Goal: Task Accomplishment & Management: Complete application form

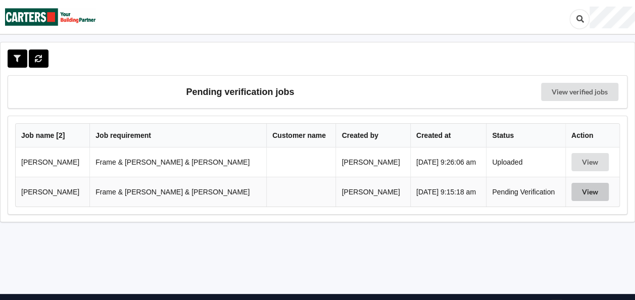
click at [582, 191] on button "View" at bounding box center [590, 192] width 37 height 18
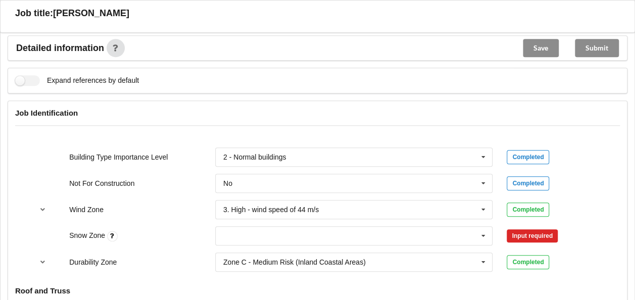
scroll to position [455, 0]
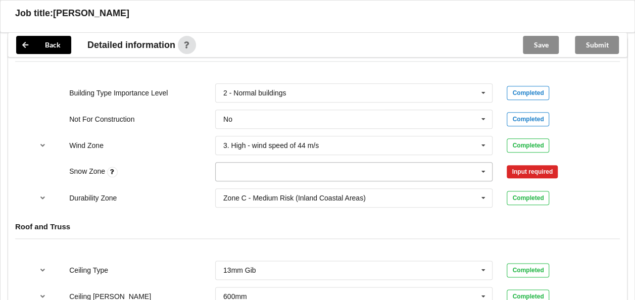
click at [313, 163] on input "text" at bounding box center [354, 172] width 277 height 18
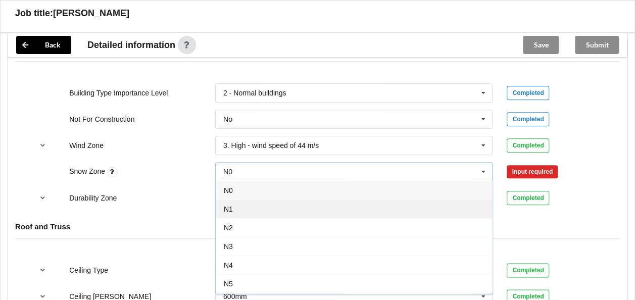
click at [253, 200] on div "N1" at bounding box center [354, 209] width 277 height 19
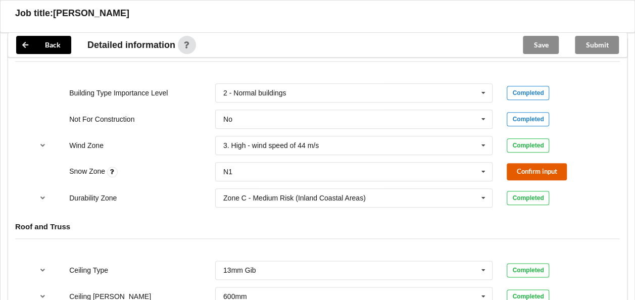
click at [515, 163] on button "Confirm input" at bounding box center [537, 171] width 60 height 17
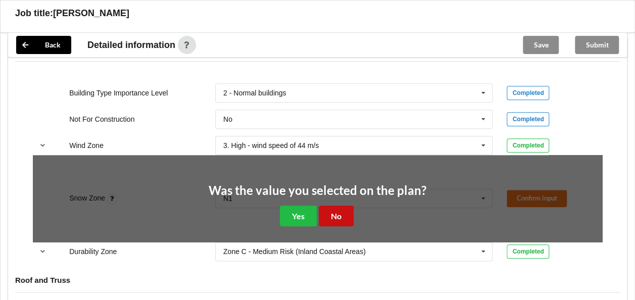
click at [349, 206] on button "No" at bounding box center [336, 216] width 35 height 21
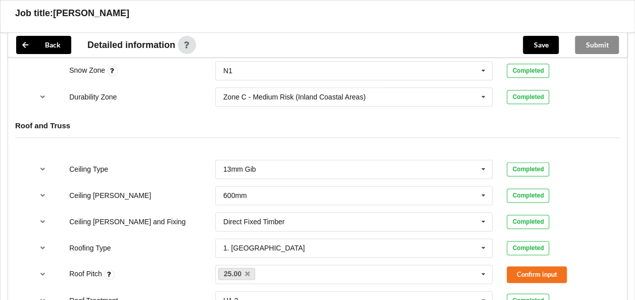
scroll to position [606, 0]
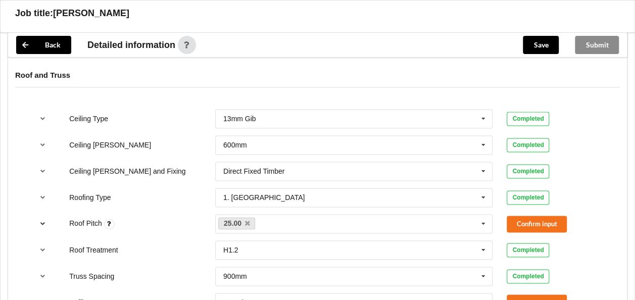
click at [44, 220] on icon "reference-toggle" at bounding box center [42, 223] width 9 height 6
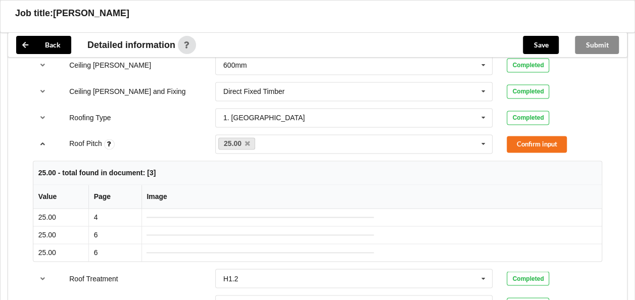
scroll to position [657, 0]
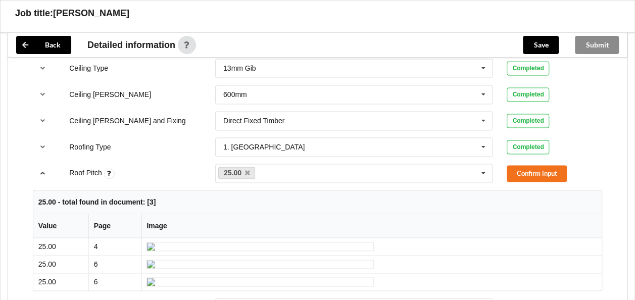
click at [44, 170] on icon "reference-toggle" at bounding box center [42, 173] width 9 height 6
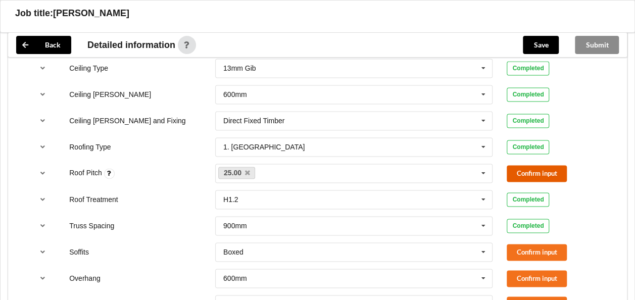
click at [522, 165] on button "Confirm input" at bounding box center [537, 173] width 60 height 17
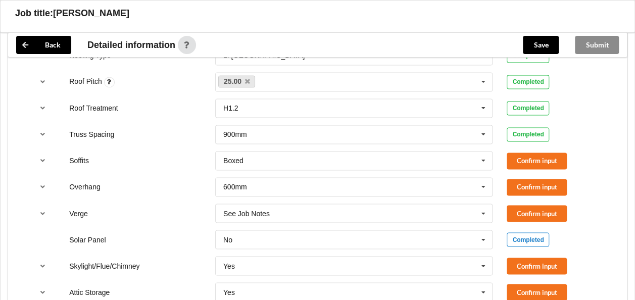
scroll to position [758, 0]
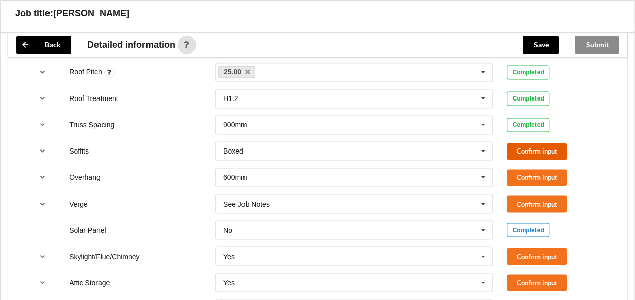
click at [534, 143] on button "Confirm input" at bounding box center [537, 151] width 60 height 17
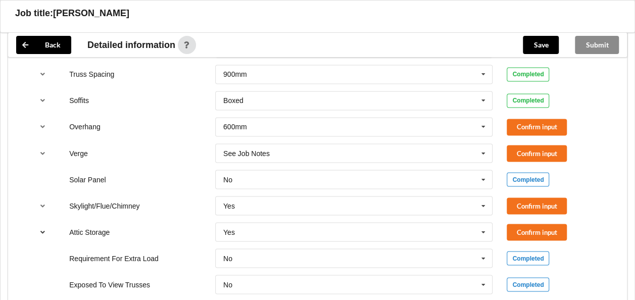
click at [39, 228] on icon "reference-toggle" at bounding box center [42, 231] width 9 height 6
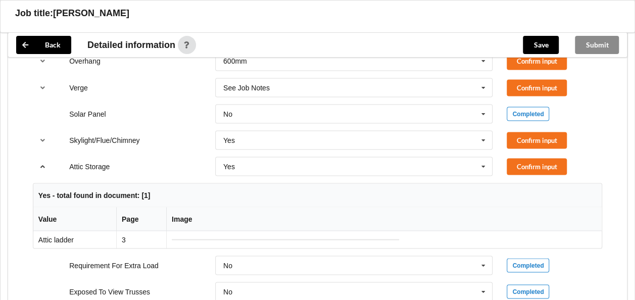
scroll to position [859, 0]
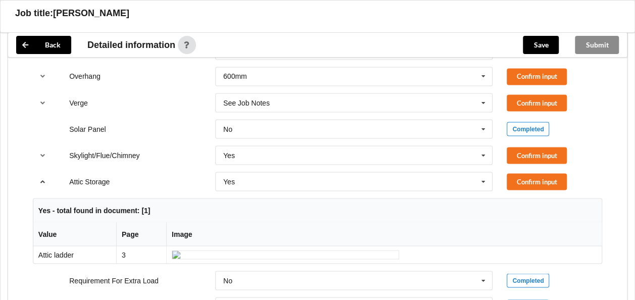
click at [40, 178] on icon "reference-toggle" at bounding box center [42, 181] width 9 height 6
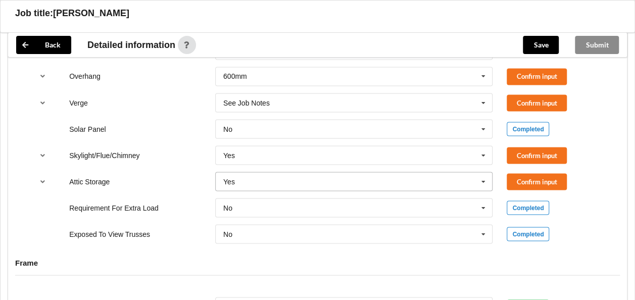
click at [482, 172] on icon at bounding box center [483, 181] width 15 height 19
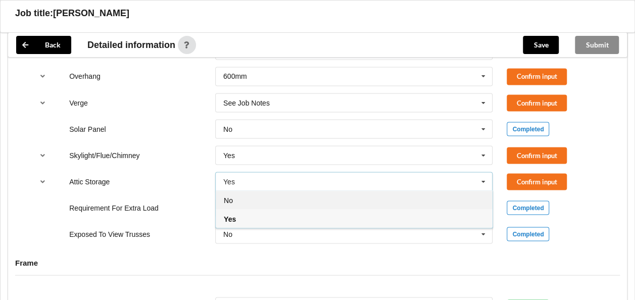
click at [240, 191] on div "No" at bounding box center [354, 200] width 277 height 19
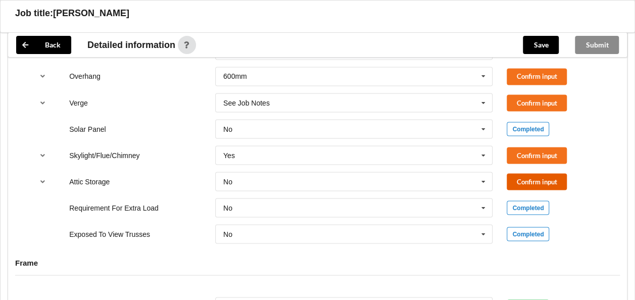
click at [544, 173] on button "Confirm input" at bounding box center [537, 181] width 60 height 17
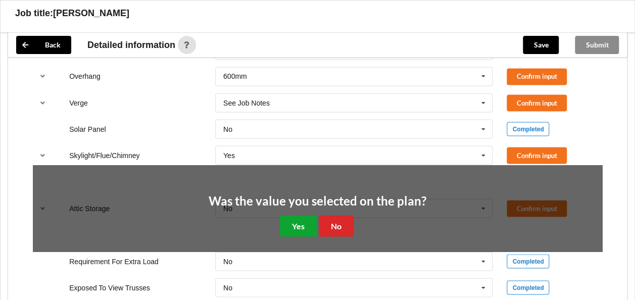
click at [297, 215] on button "Yes" at bounding box center [298, 225] width 37 height 21
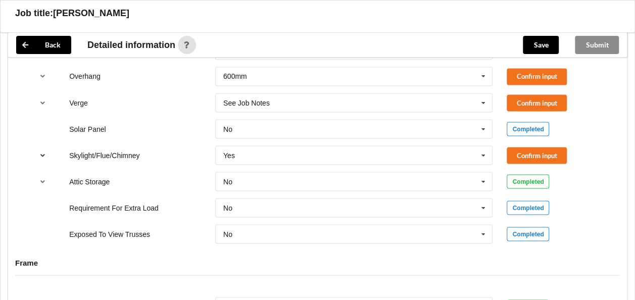
click at [37, 146] on button "reference-toggle" at bounding box center [43, 155] width 20 height 18
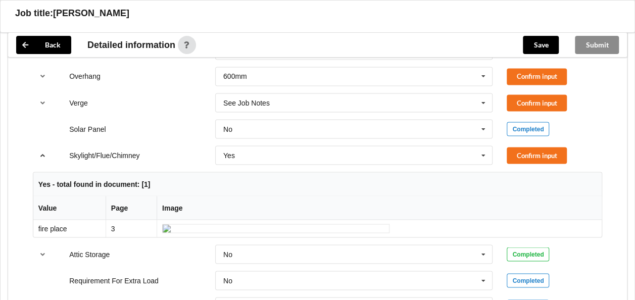
click at [41, 152] on icon "reference-toggle" at bounding box center [42, 155] width 9 height 6
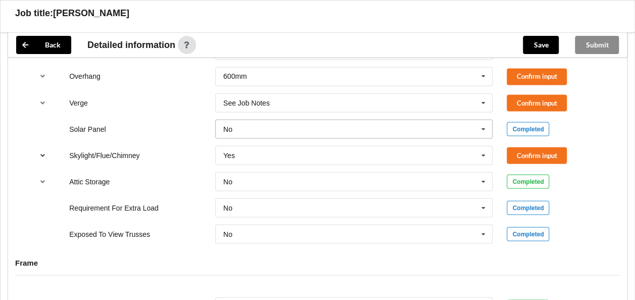
scroll to position [809, 0]
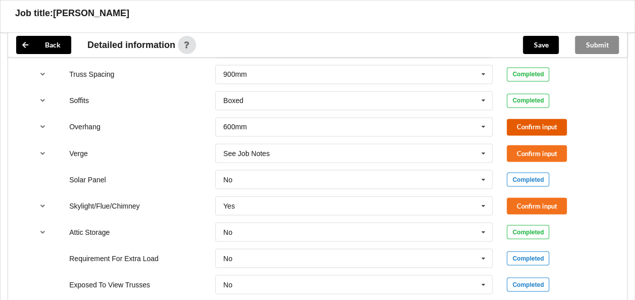
click at [542, 119] on button "Confirm input" at bounding box center [537, 127] width 60 height 17
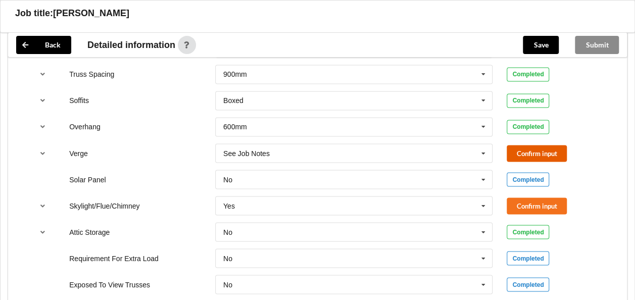
click at [528, 145] on button "Confirm input" at bounding box center [537, 153] width 60 height 17
click at [485, 197] on icon at bounding box center [483, 206] width 15 height 19
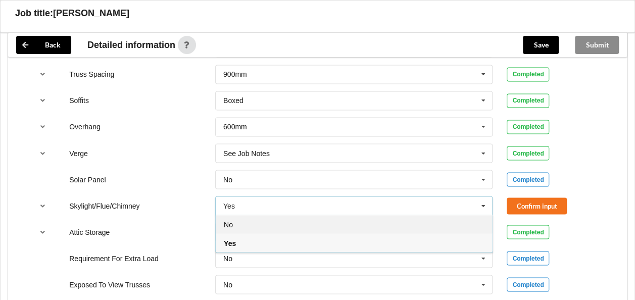
click at [241, 215] on div "No" at bounding box center [354, 224] width 277 height 19
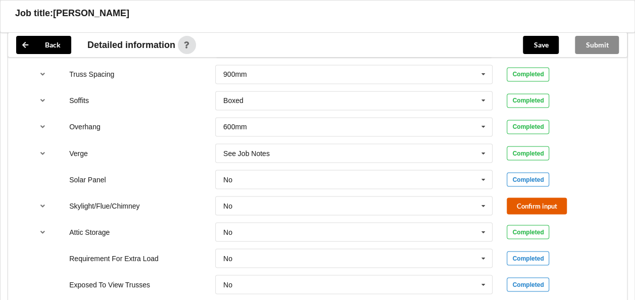
click at [530, 198] on button "Confirm input" at bounding box center [537, 206] width 60 height 17
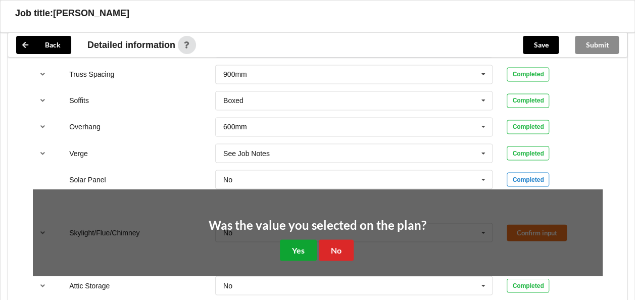
click at [304, 240] on button "Yes" at bounding box center [298, 250] width 37 height 21
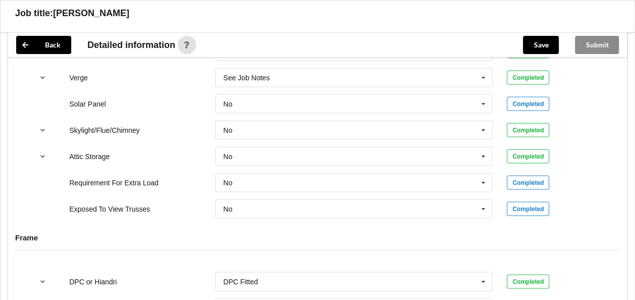
scroll to position [934, 0]
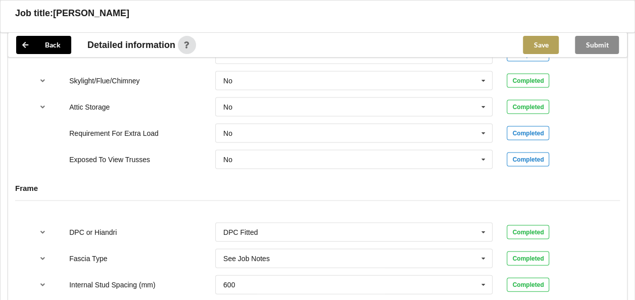
click at [536, 43] on button "Save" at bounding box center [541, 45] width 36 height 18
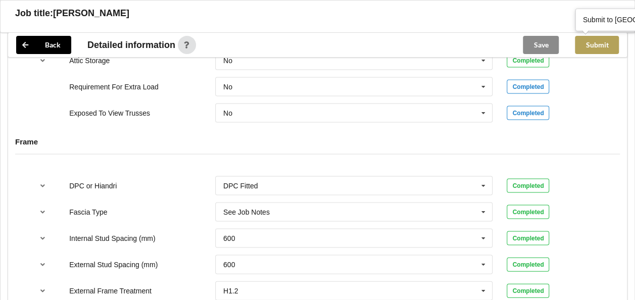
click at [590, 42] on button "Submit" at bounding box center [597, 45] width 44 height 18
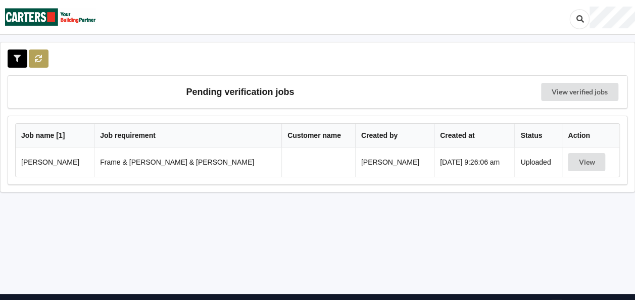
click at [37, 55] on icon at bounding box center [38, 58] width 9 height 6
click at [39, 60] on icon at bounding box center [38, 58] width 9 height 6
click at [39, 55] on icon at bounding box center [38, 58] width 9 height 6
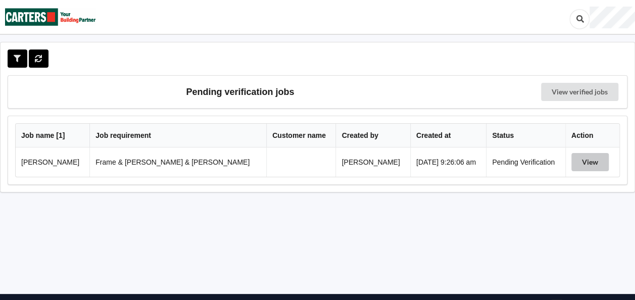
click at [585, 159] on button "View" at bounding box center [590, 162] width 37 height 18
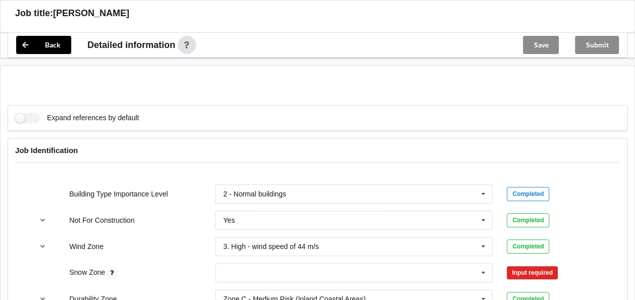
scroll to position [505, 0]
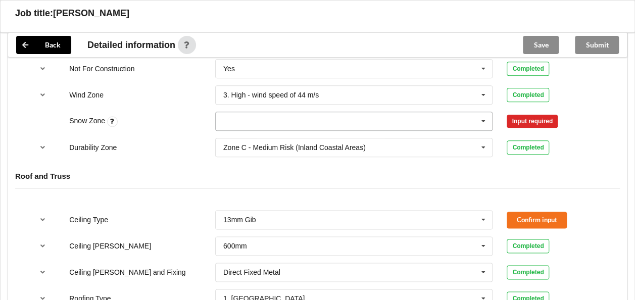
click at [258, 112] on input "text" at bounding box center [354, 121] width 277 height 18
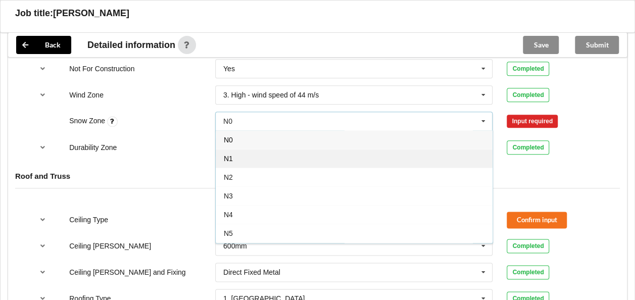
click at [243, 149] on div "N1" at bounding box center [354, 158] width 277 height 19
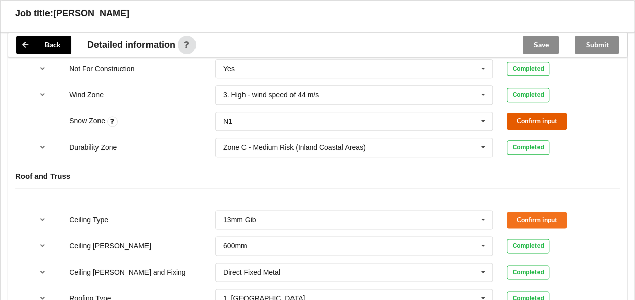
click at [522, 113] on button "Confirm input" at bounding box center [537, 121] width 60 height 17
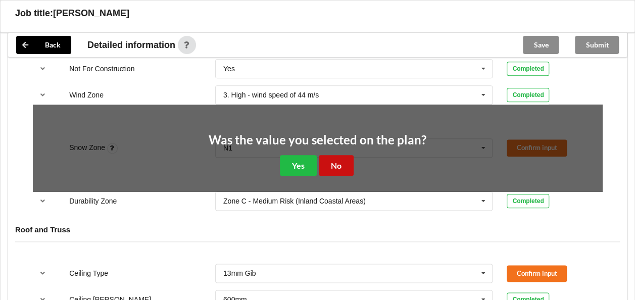
click at [326, 155] on button "No" at bounding box center [336, 165] width 35 height 21
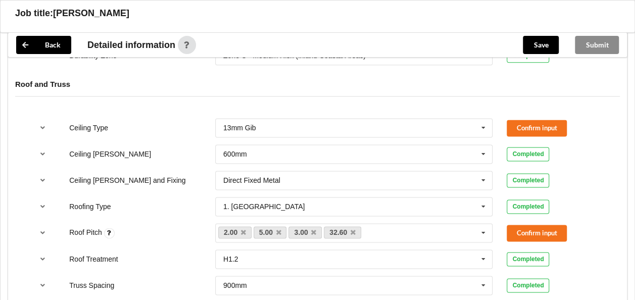
scroll to position [606, 0]
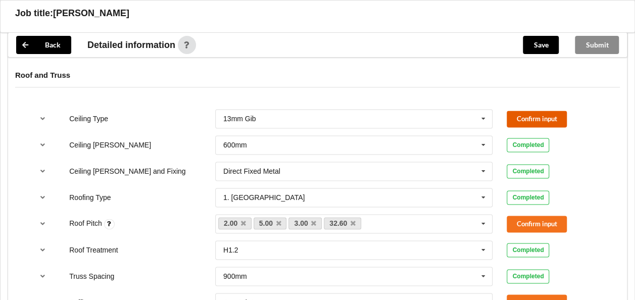
click at [531, 111] on button "Confirm input" at bounding box center [537, 119] width 60 height 17
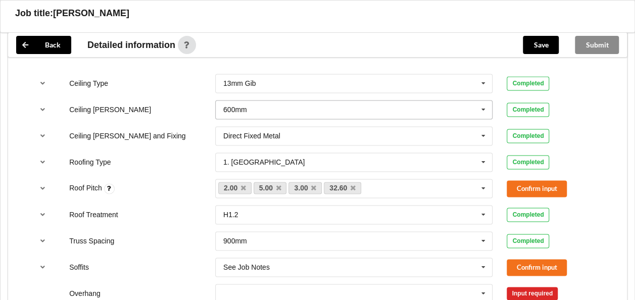
scroll to position [657, 0]
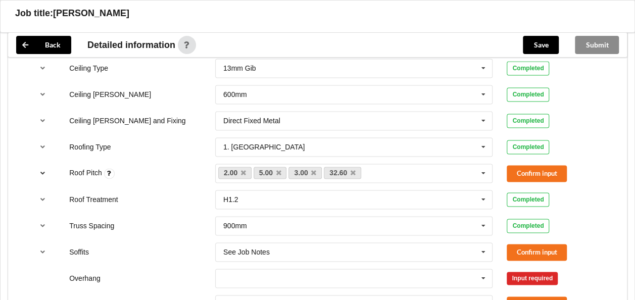
click at [43, 170] on icon "reference-toggle" at bounding box center [42, 173] width 9 height 6
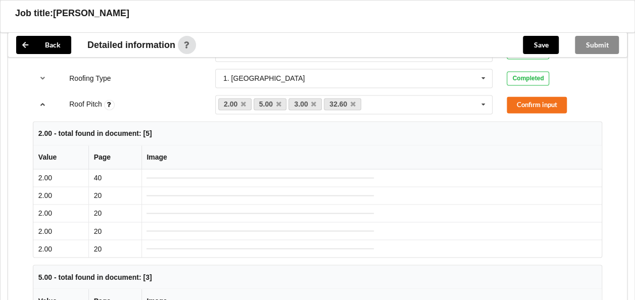
scroll to position [708, 0]
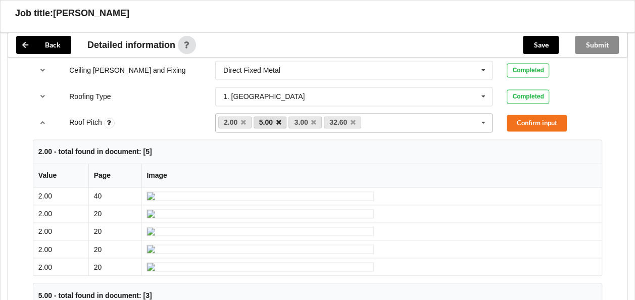
click at [279, 119] on icon at bounding box center [278, 122] width 5 height 7
click at [243, 119] on icon at bounding box center [243, 122] width 5 height 7
click at [284, 119] on icon at bounding box center [282, 122] width 5 height 7
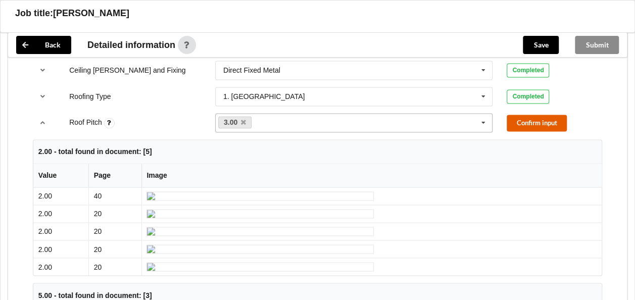
click at [540, 115] on button "Confirm input" at bounding box center [537, 123] width 60 height 17
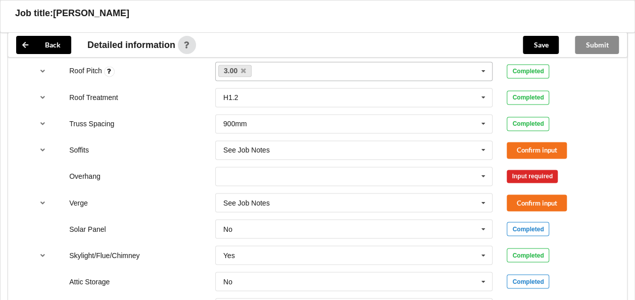
scroll to position [750, 0]
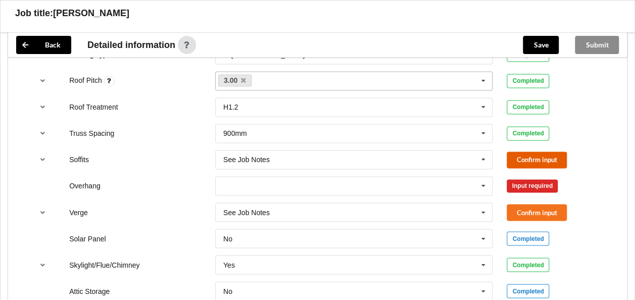
click at [530, 152] on button "Confirm input" at bounding box center [537, 160] width 60 height 17
click at [485, 177] on icon at bounding box center [483, 186] width 15 height 19
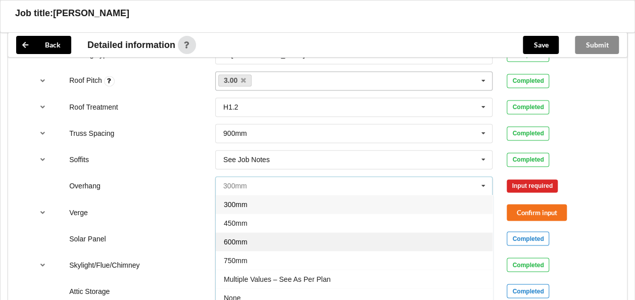
scroll to position [16, 0]
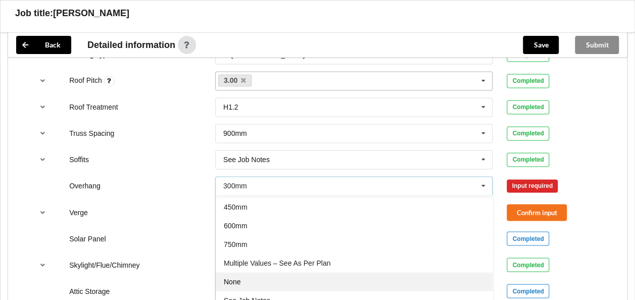
click at [239, 278] on span "None" at bounding box center [232, 282] width 17 height 8
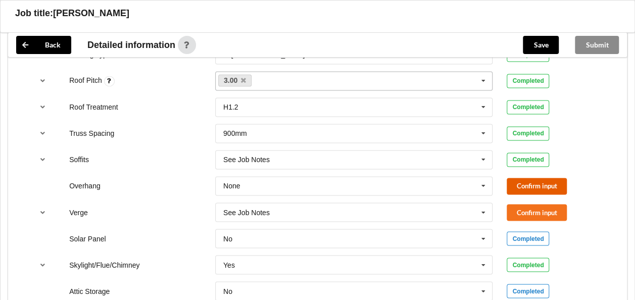
click at [514, 178] on button "Confirm input" at bounding box center [537, 186] width 60 height 17
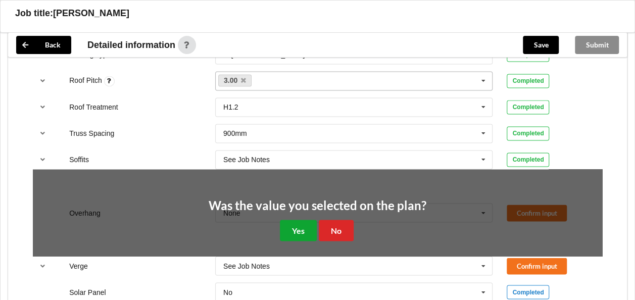
click at [309, 220] on button "Yes" at bounding box center [298, 230] width 37 height 21
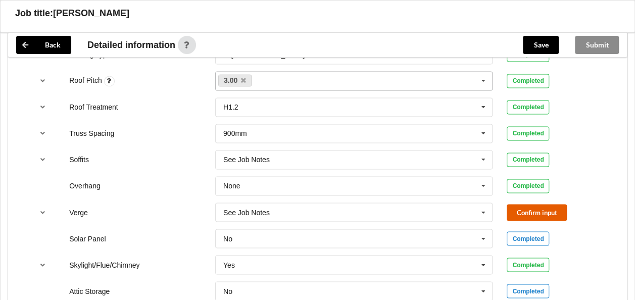
click at [528, 204] on button "Confirm input" at bounding box center [537, 212] width 60 height 17
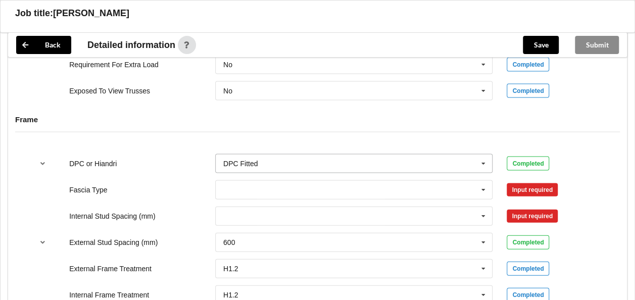
scroll to position [1053, 0]
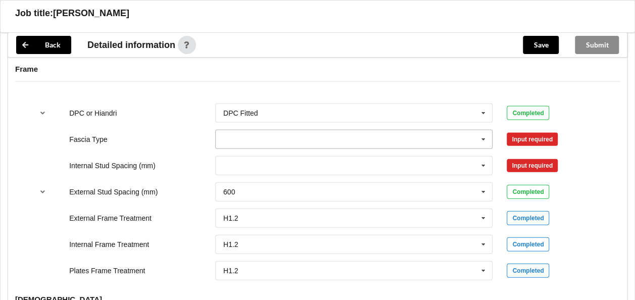
click at [483, 130] on icon at bounding box center [483, 139] width 15 height 19
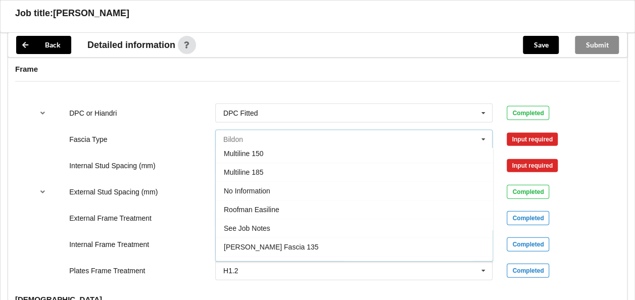
scroll to position [332, 0]
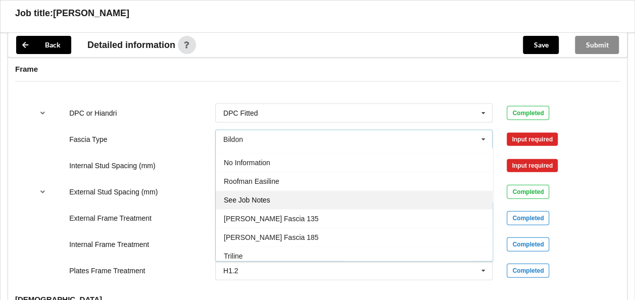
click at [304, 191] on div "See Job Notes" at bounding box center [354, 200] width 277 height 19
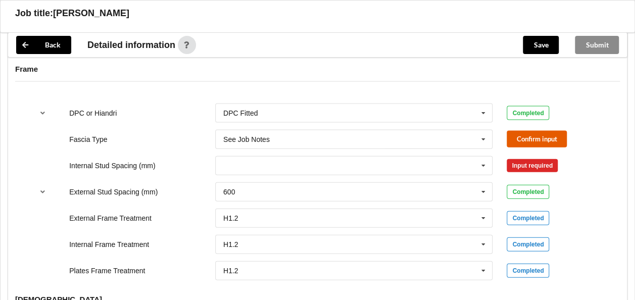
click at [525, 131] on button "Confirm input" at bounding box center [537, 139] width 60 height 17
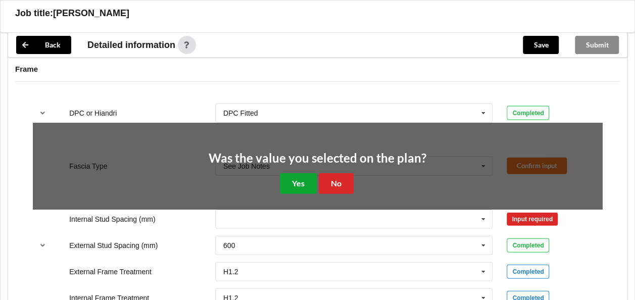
click at [303, 173] on button "Yes" at bounding box center [298, 183] width 37 height 21
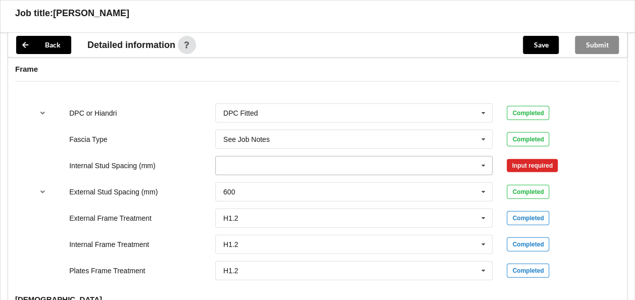
click at [483, 157] on icon at bounding box center [483, 166] width 15 height 19
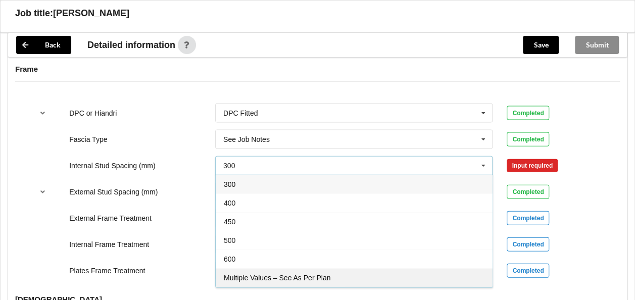
click at [286, 274] on span "Multiple Values – See As Per Plan" at bounding box center [277, 278] width 107 height 8
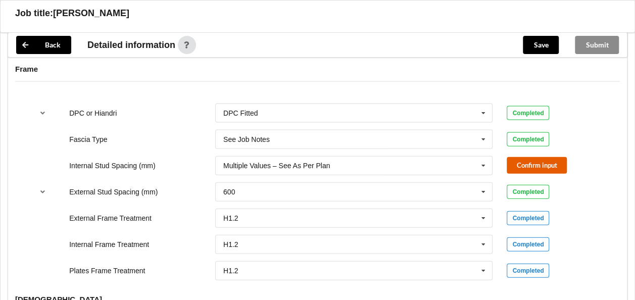
click at [525, 157] on button "Confirm input" at bounding box center [537, 165] width 60 height 17
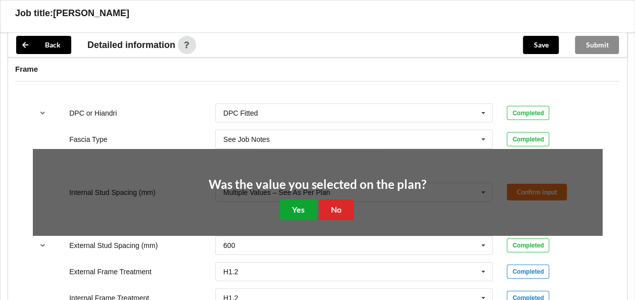
click at [307, 200] on button "Yes" at bounding box center [298, 210] width 37 height 21
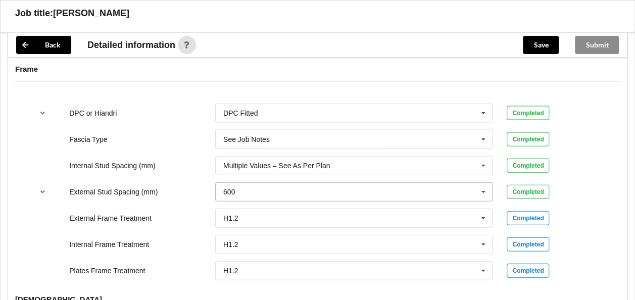
click at [483, 183] on icon at bounding box center [483, 192] width 15 height 19
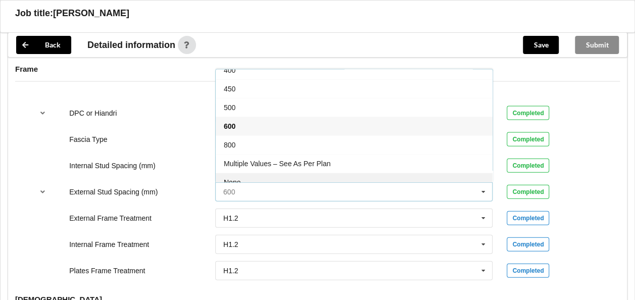
scroll to position [54, 0]
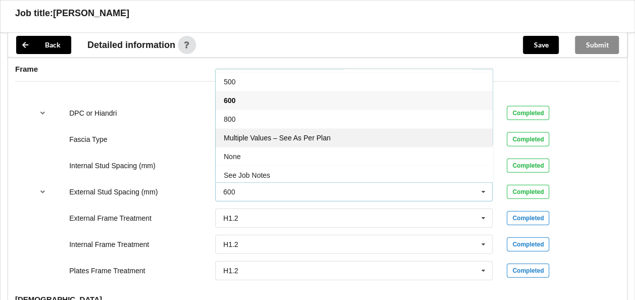
click at [316, 129] on div "Multiple Values – See As Per Plan" at bounding box center [354, 137] width 277 height 19
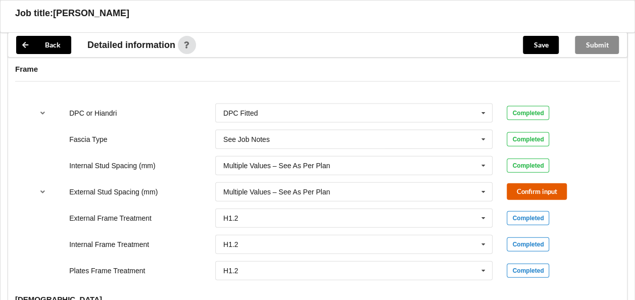
click at [518, 183] on button "Confirm input" at bounding box center [537, 191] width 60 height 17
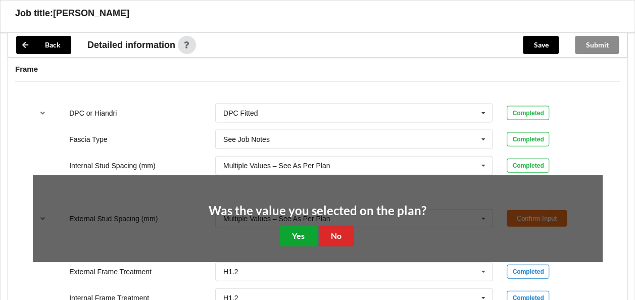
click at [295, 226] on button "Yes" at bounding box center [298, 236] width 37 height 21
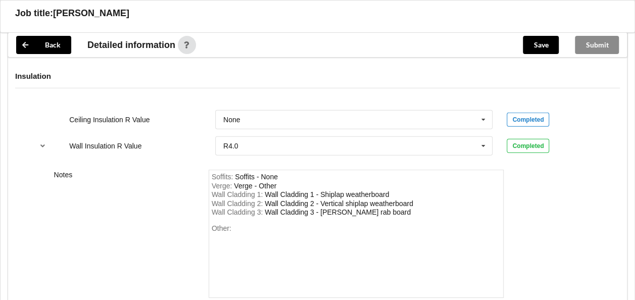
scroll to position [1407, 0]
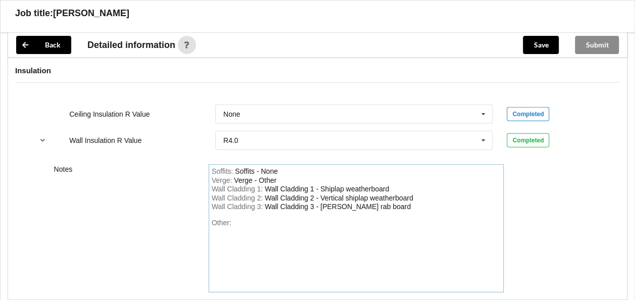
click at [236, 219] on div "Other:" at bounding box center [357, 254] width 290 height 71
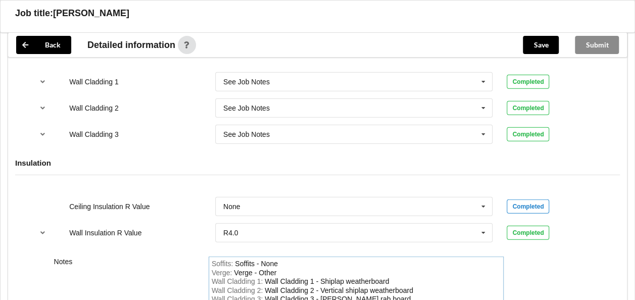
scroll to position [1305, 0]
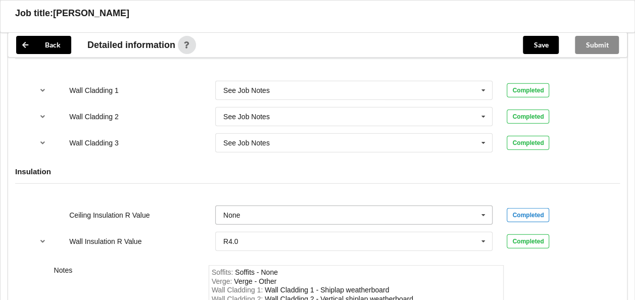
click at [484, 206] on icon at bounding box center [483, 215] width 15 height 19
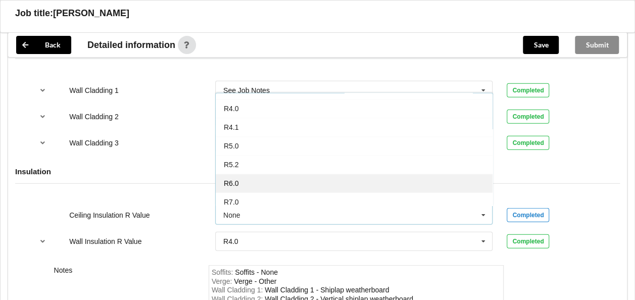
click at [240, 174] on div "R6.0" at bounding box center [354, 183] width 277 height 19
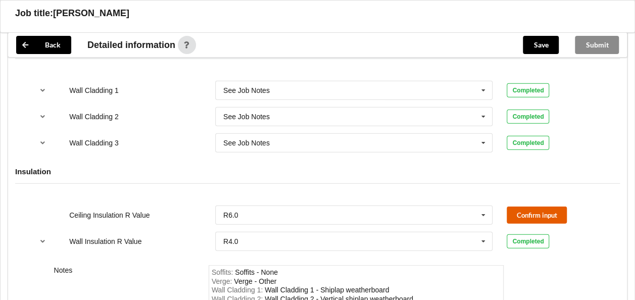
click at [525, 207] on button "Confirm input" at bounding box center [537, 215] width 60 height 17
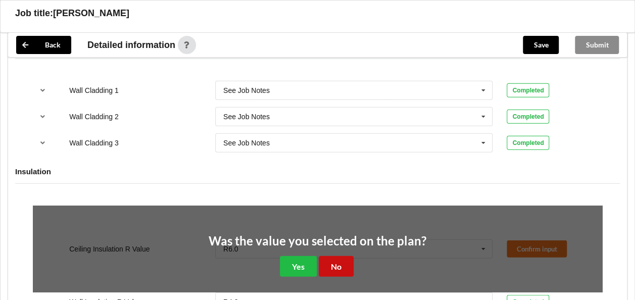
click at [341, 256] on button "No" at bounding box center [336, 266] width 35 height 21
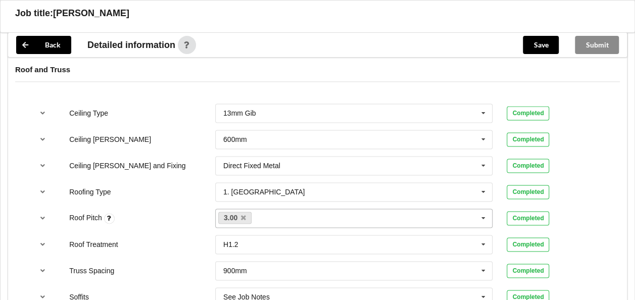
scroll to position [598, 0]
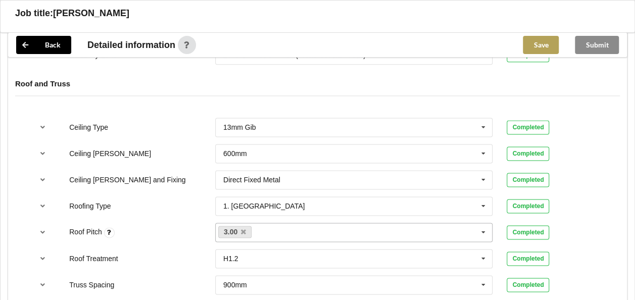
click at [537, 43] on button "Save" at bounding box center [541, 45] width 36 height 18
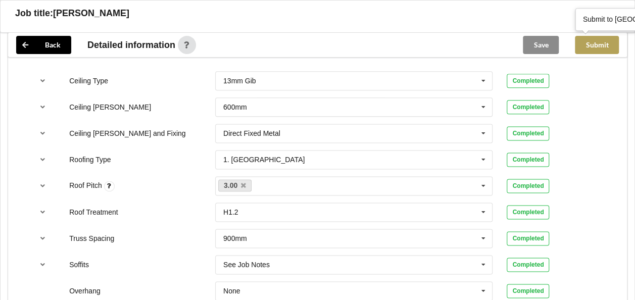
click at [596, 45] on button "Submit" at bounding box center [597, 45] width 44 height 18
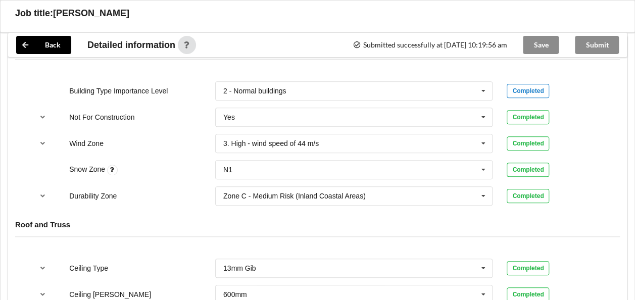
scroll to position [396, 0]
